Goal: Information Seeking & Learning: Learn about a topic

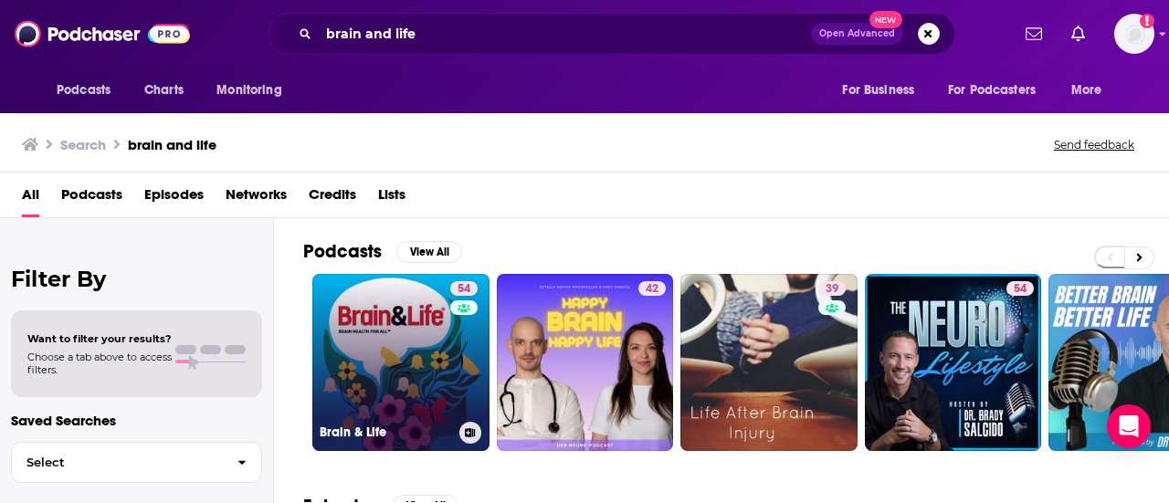
click at [374, 353] on link "54 Brain & Life" at bounding box center [400, 362] width 177 height 177
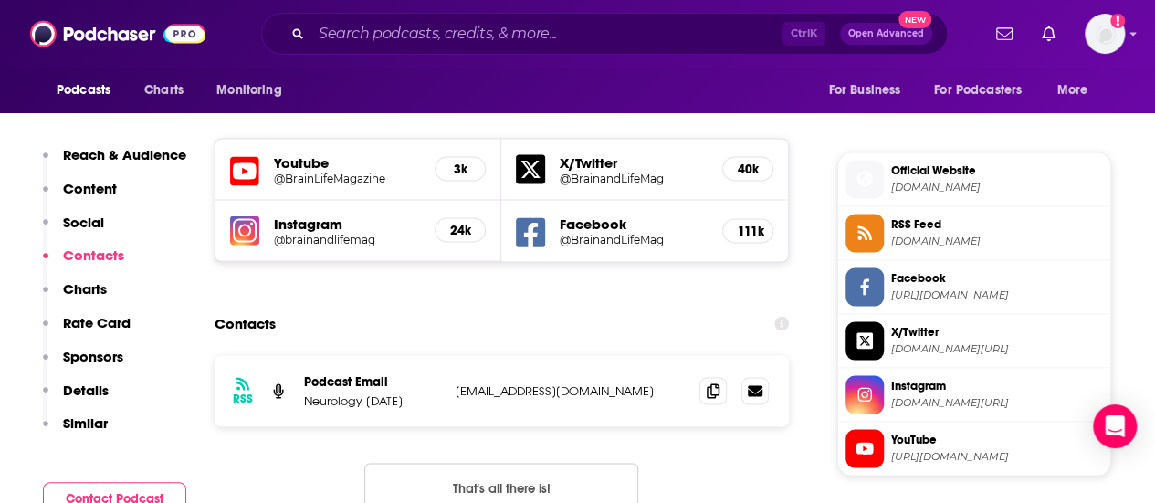
scroll to position [1578, 0]
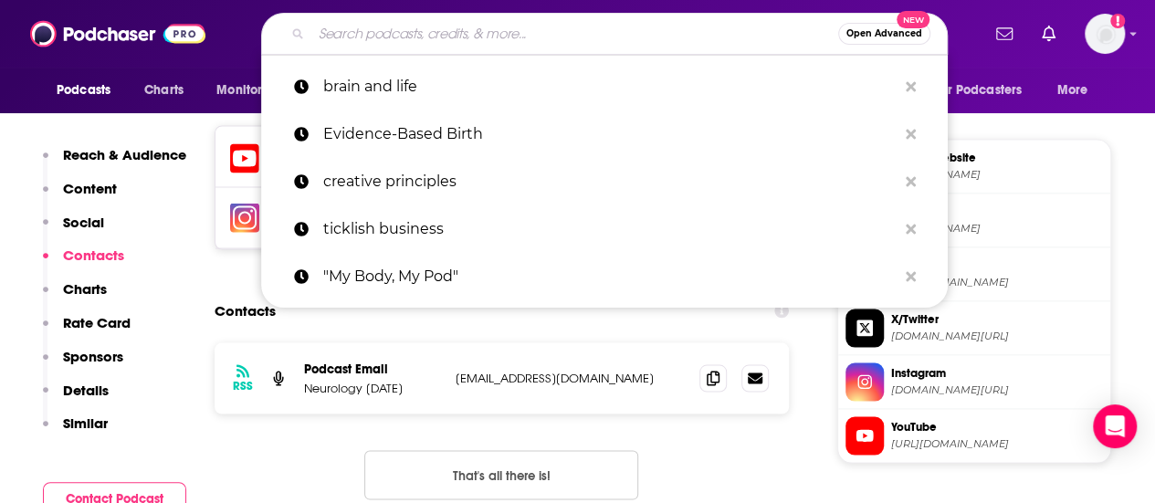
click at [539, 32] on input "Search podcasts, credits, & more..." at bounding box center [574, 33] width 527 height 29
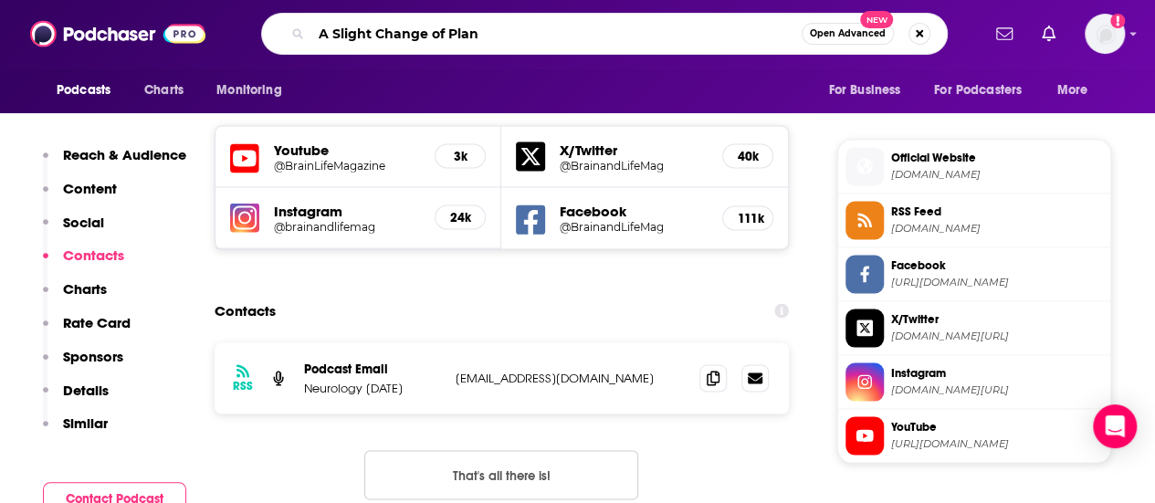
type input "A Slight Change of Plans"
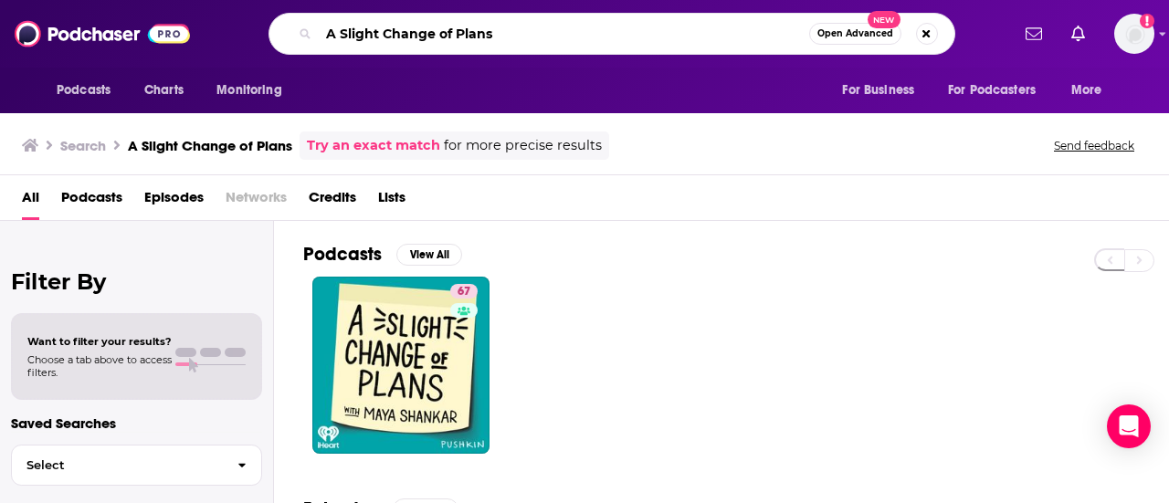
drag, startPoint x: 551, startPoint y: 33, endPoint x: 300, endPoint y: 30, distance: 251.2
click at [300, 30] on div "A Slight Change of Plans Open Advanced New" at bounding box center [611, 34] width 687 height 42
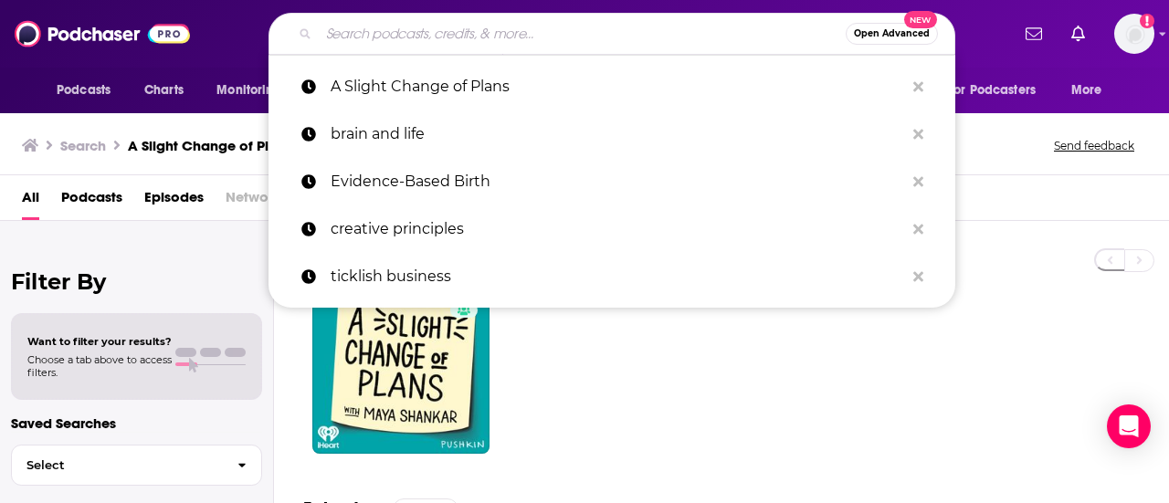
paste input "You, Me, and Empathy"
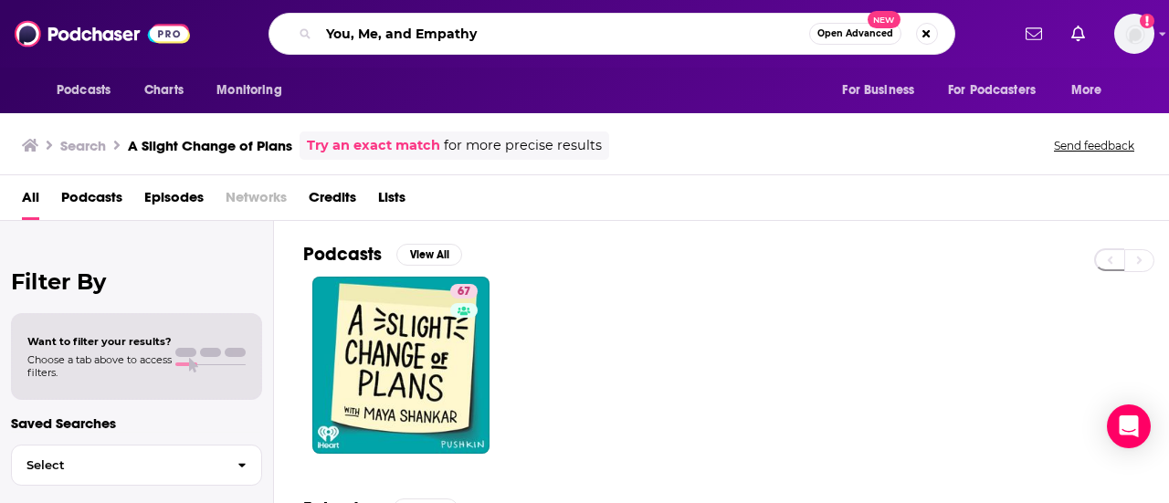
type input "You, Me, and Empathy"
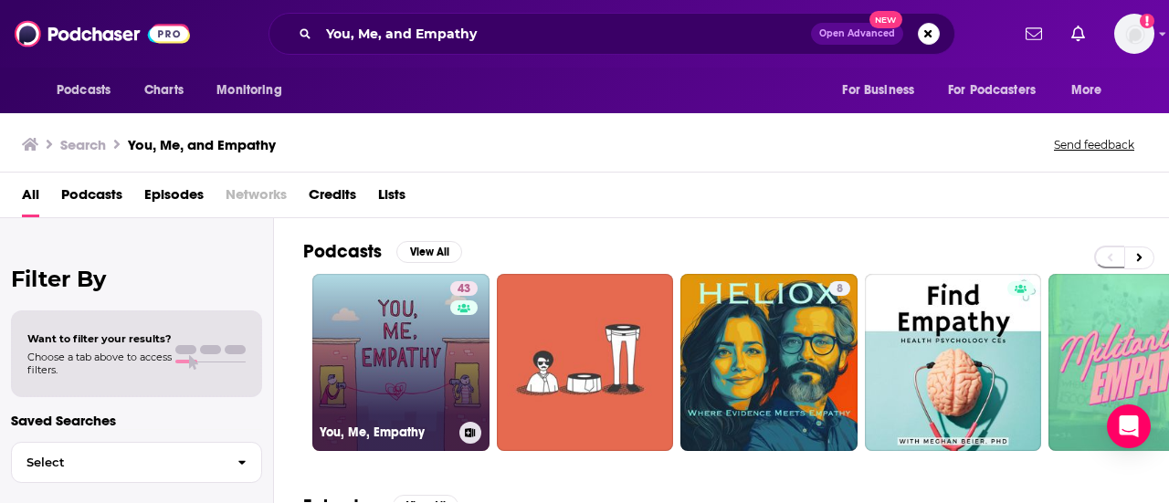
click at [420, 329] on link "43 You, Me, Empathy" at bounding box center [400, 362] width 177 height 177
